Goal: Unclear

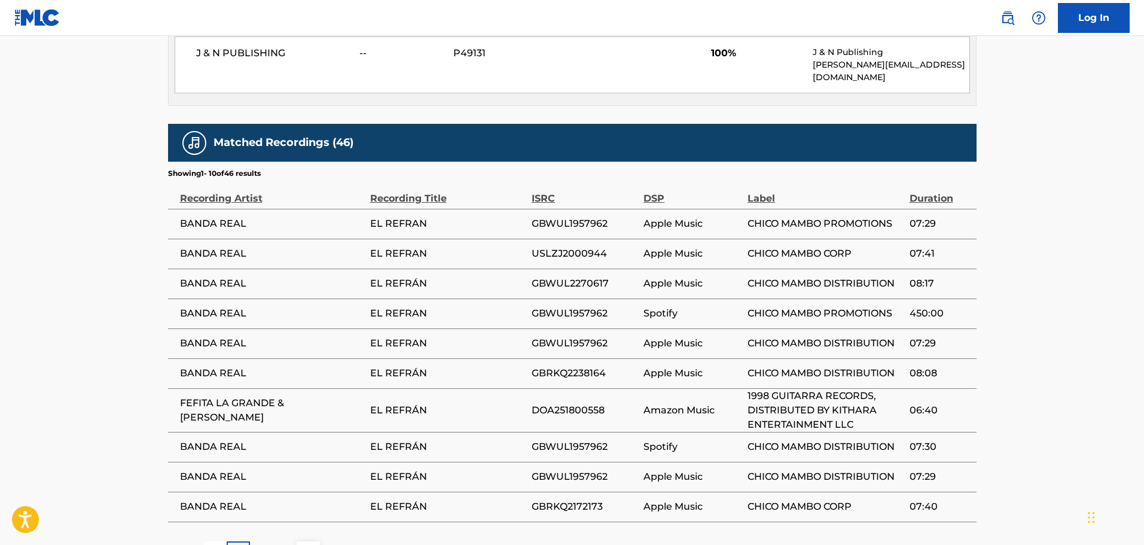
scroll to position [658, 0]
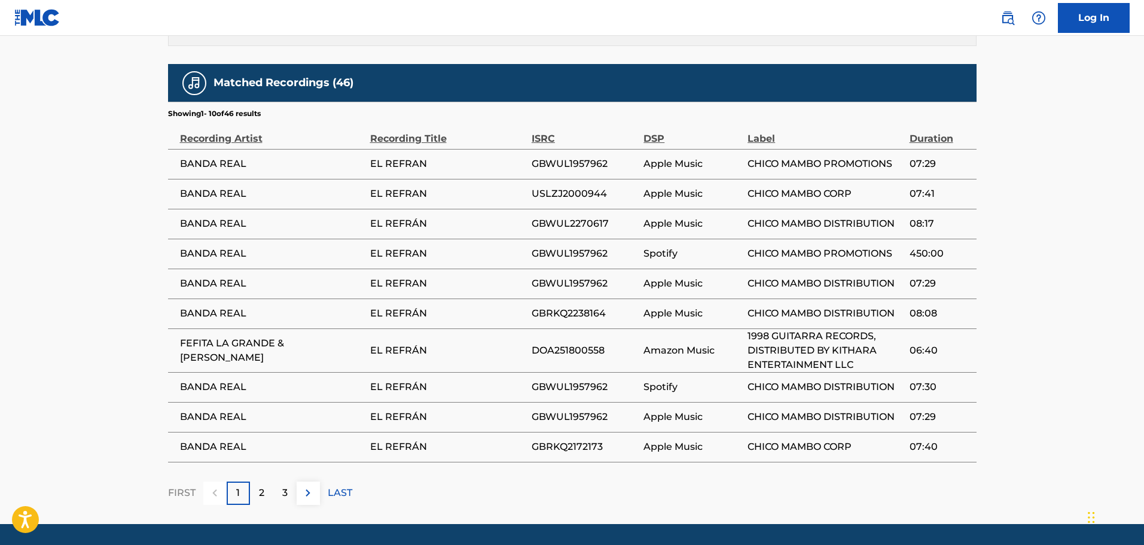
click at [304, 486] on img at bounding box center [308, 493] width 14 height 14
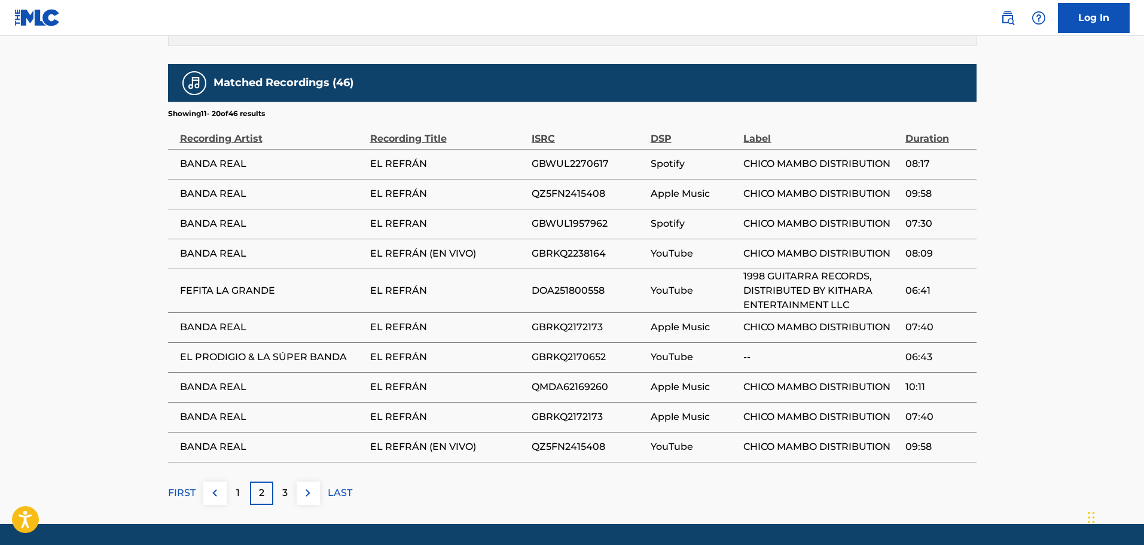
click at [307, 486] on img at bounding box center [308, 493] width 14 height 14
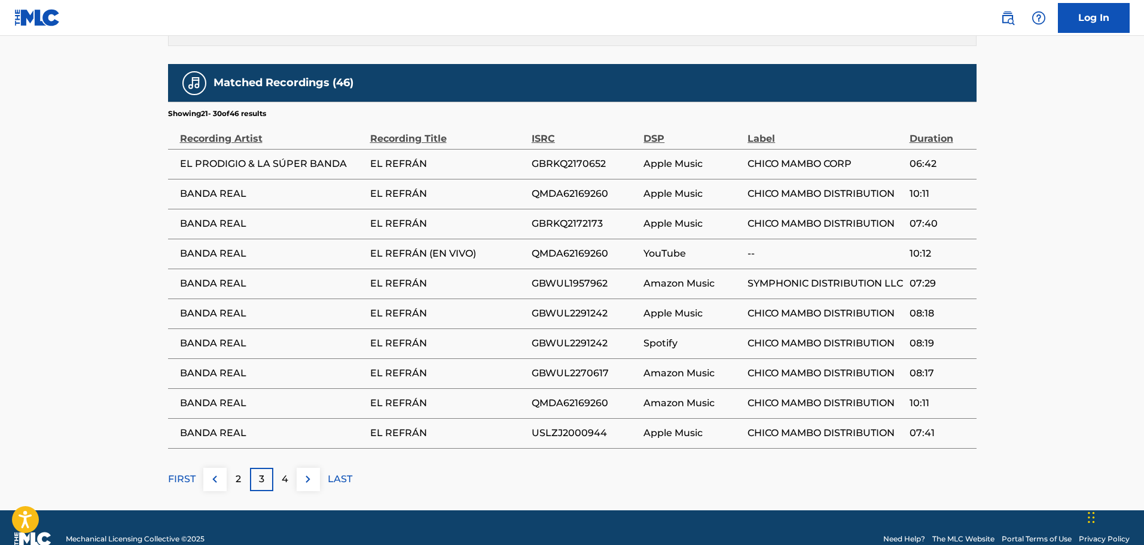
click at [299, 468] on button at bounding box center [308, 479] width 23 height 23
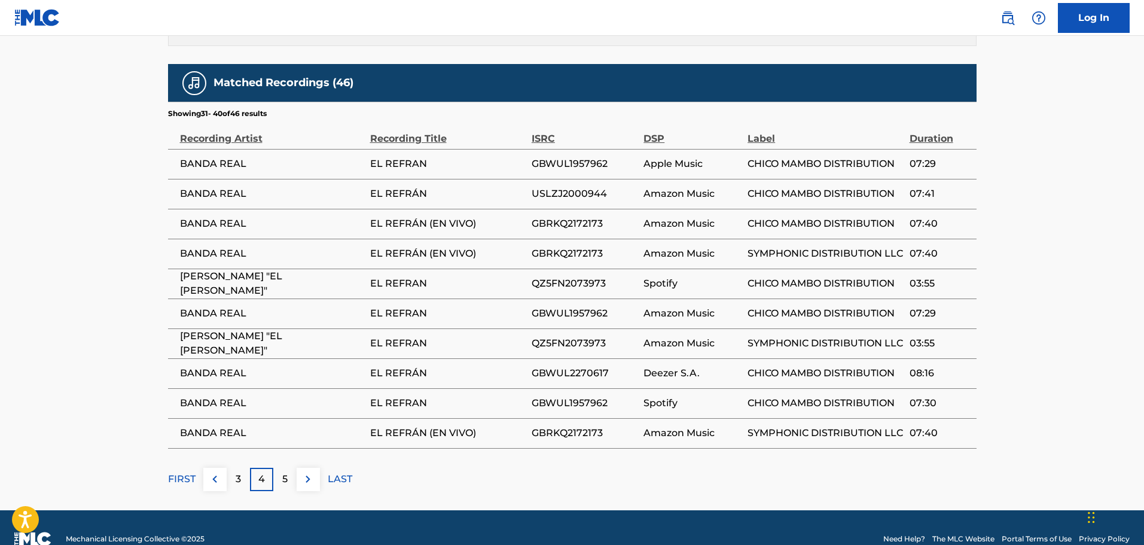
click at [303, 472] on img at bounding box center [308, 479] width 14 height 14
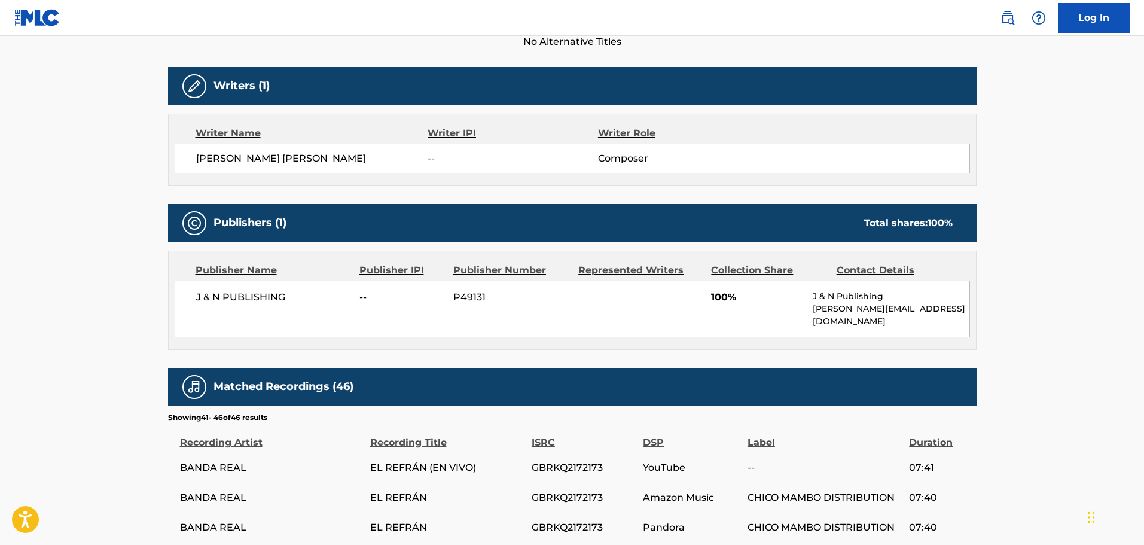
scroll to position [548, 0]
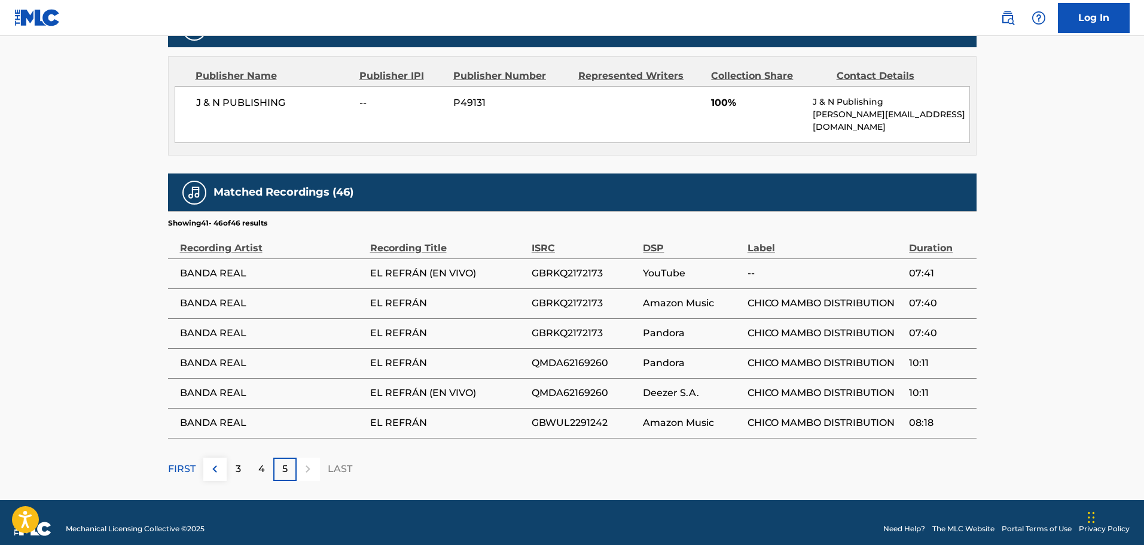
click at [209, 462] on img at bounding box center [215, 469] width 14 height 14
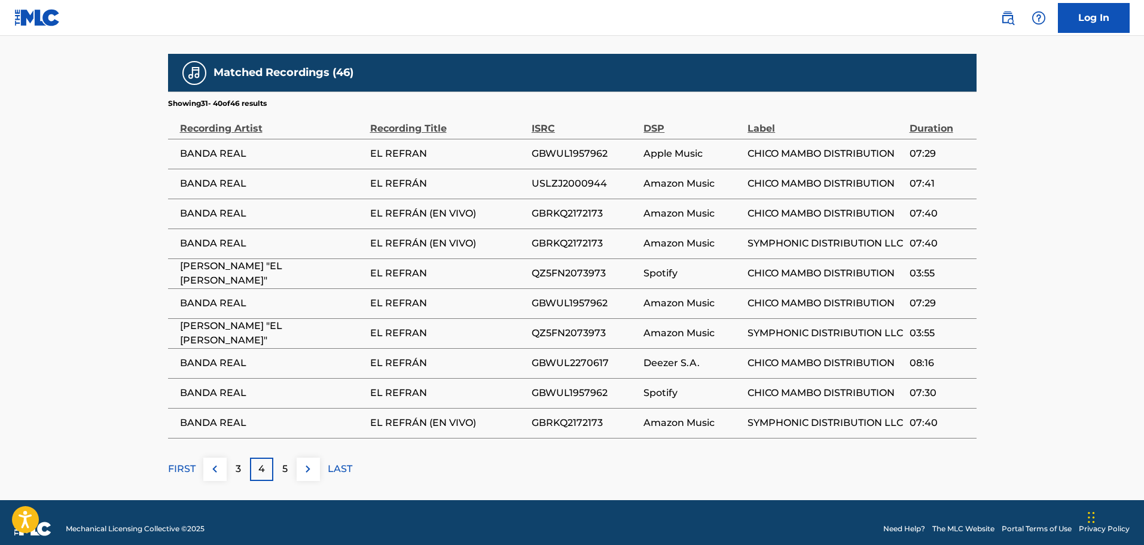
click at [188, 462] on p "FIRST" at bounding box center [182, 469] width 28 height 14
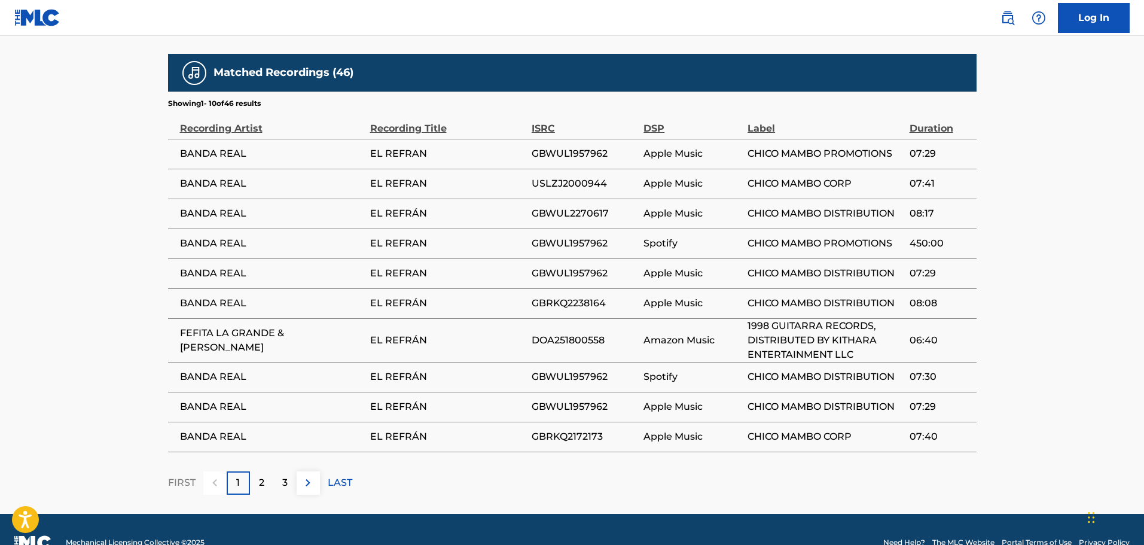
scroll to position [608, 0]
